Goal: Navigation & Orientation: Find specific page/section

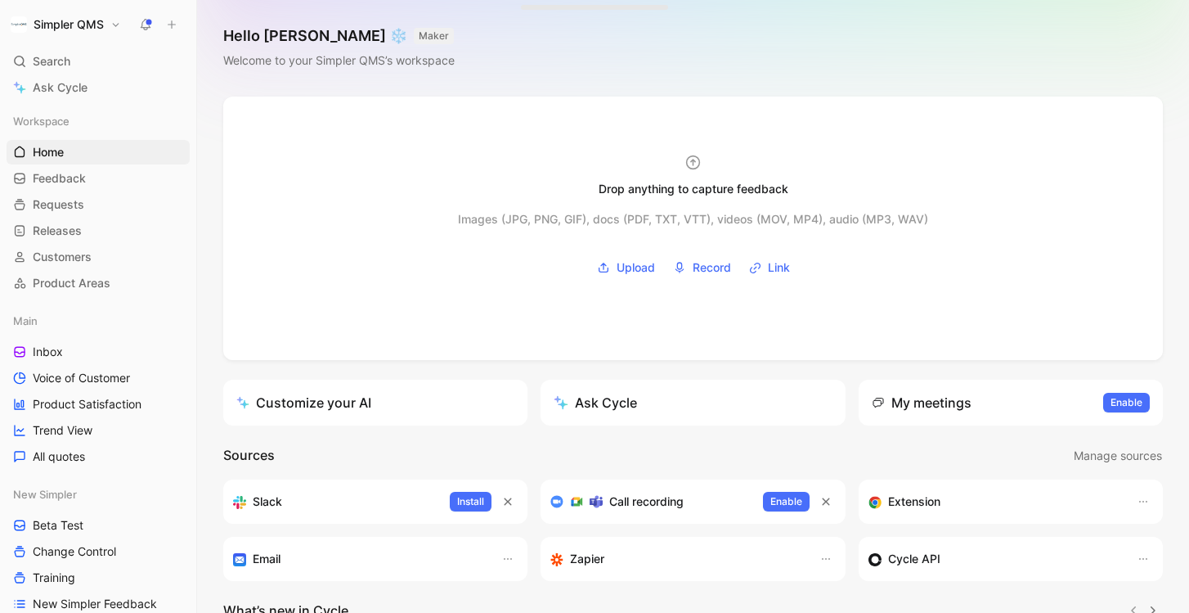
click at [99, 20] on h1 "Simpler QMS" at bounding box center [69, 24] width 70 height 15
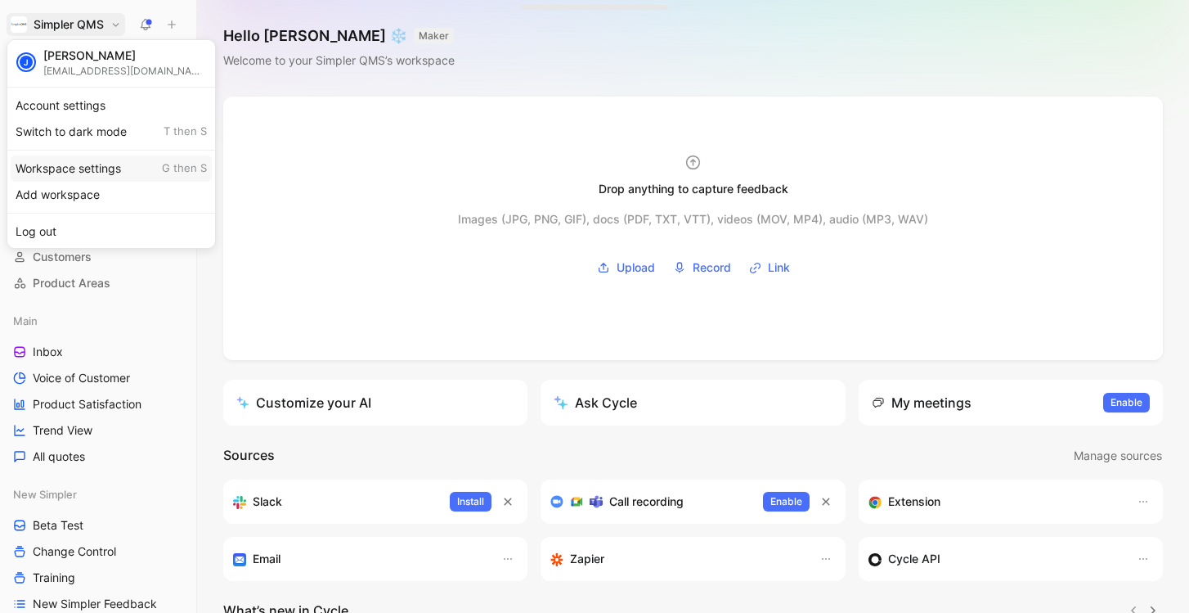
click at [80, 165] on div "Workspace settings G then S" at bounding box center [111, 168] width 201 height 26
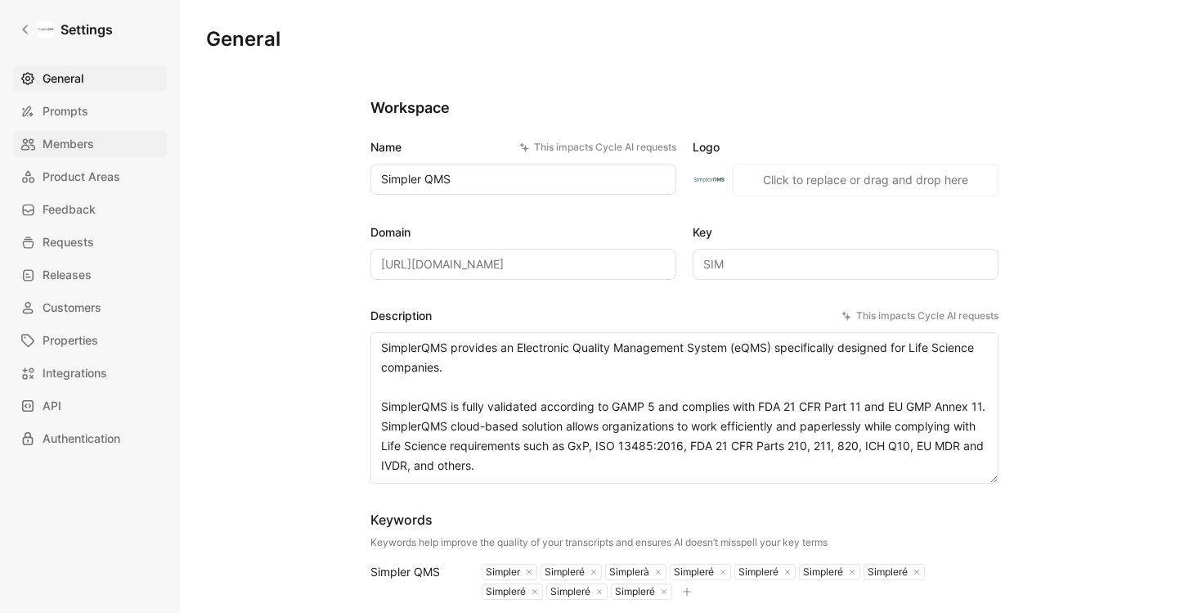
click at [79, 139] on span "Members" at bounding box center [69, 144] width 52 height 20
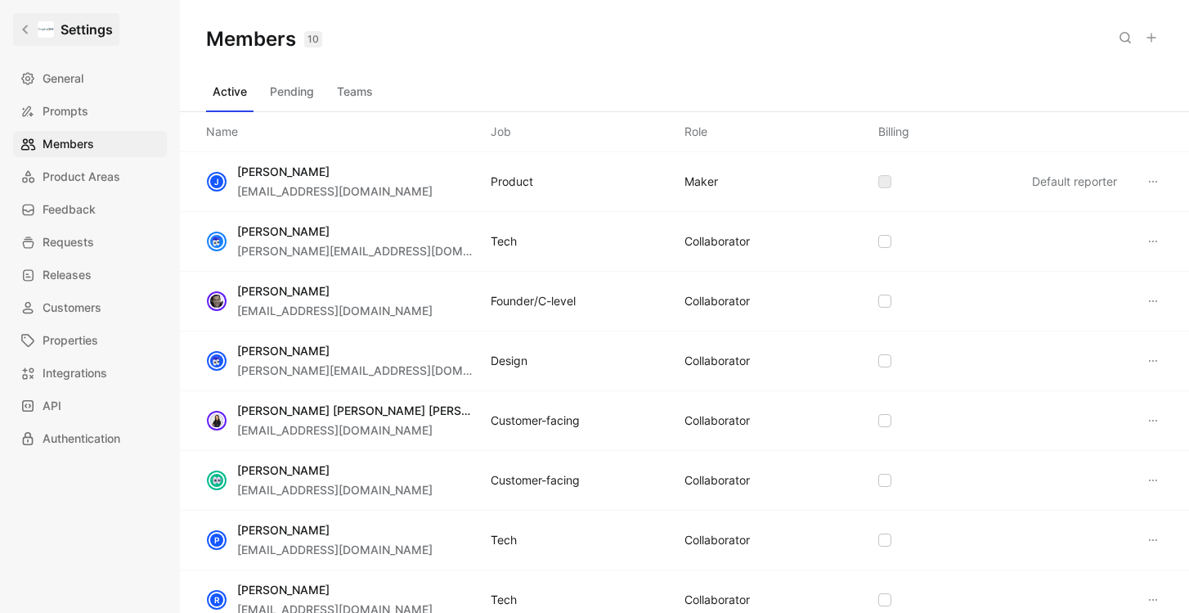
click at [21, 27] on icon at bounding box center [25, 29] width 11 height 11
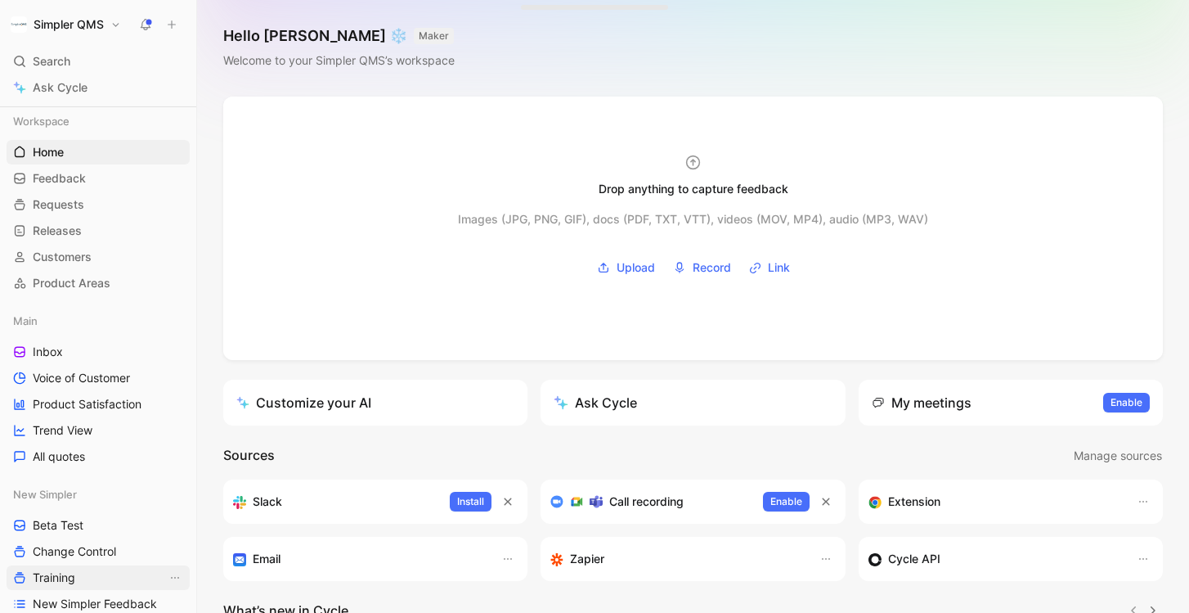
scroll to position [129, 0]
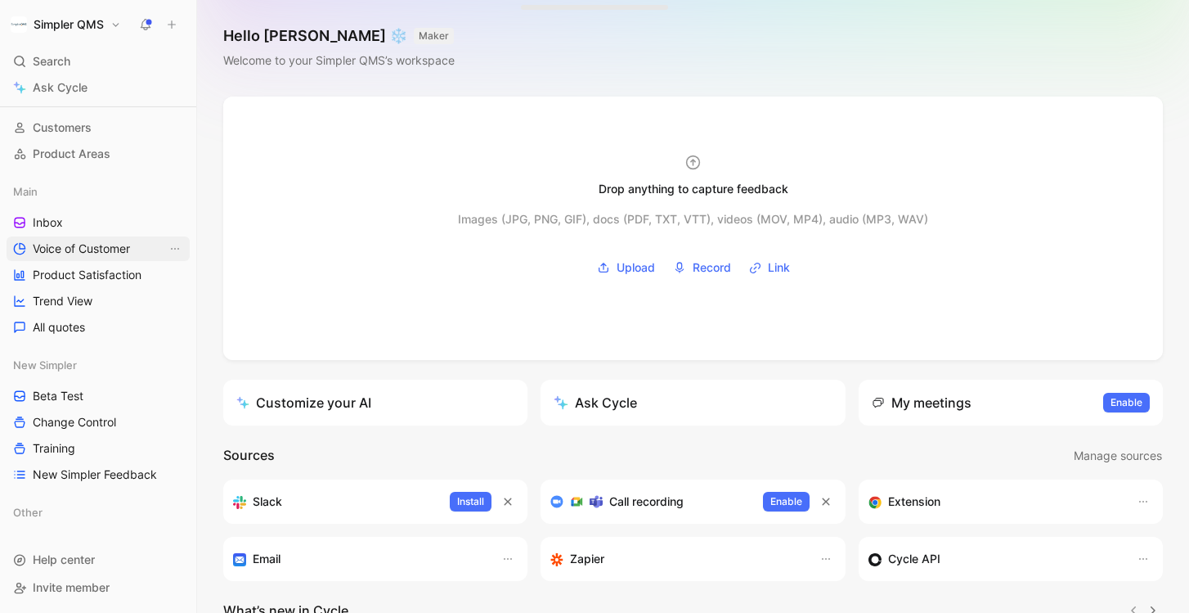
click at [61, 244] on span "Voice of Customer" at bounding box center [81, 248] width 97 height 16
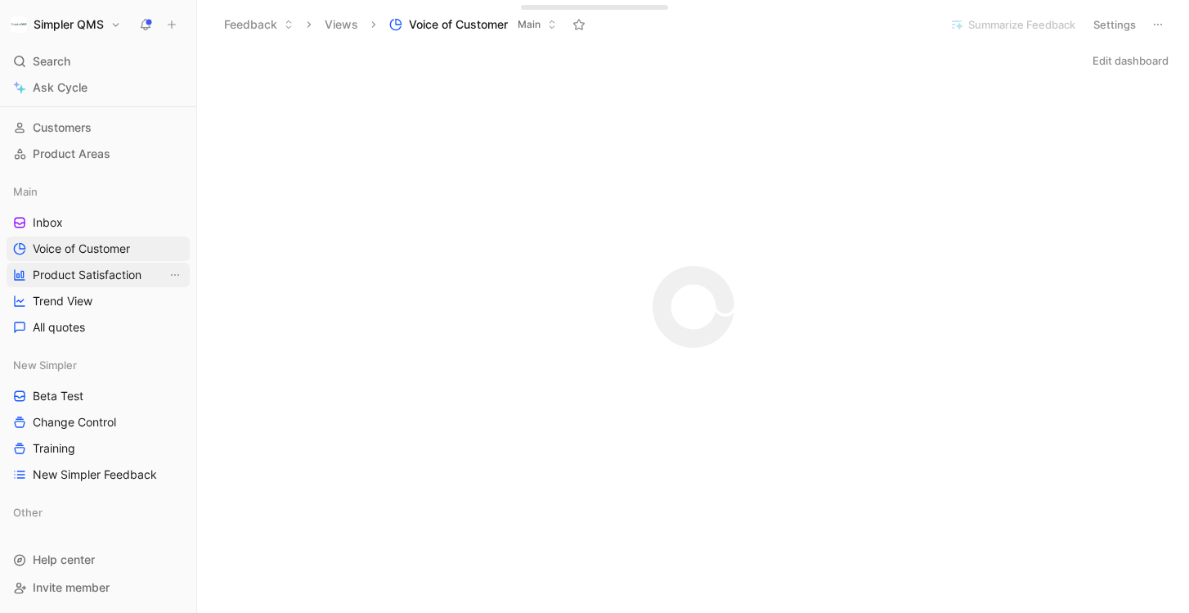
click at [68, 276] on span "Product Satisfaction" at bounding box center [87, 275] width 109 height 16
click at [130, 250] on span "Voice of Customer" at bounding box center [81, 248] width 97 height 16
